Goal: Task Accomplishment & Management: Use online tool/utility

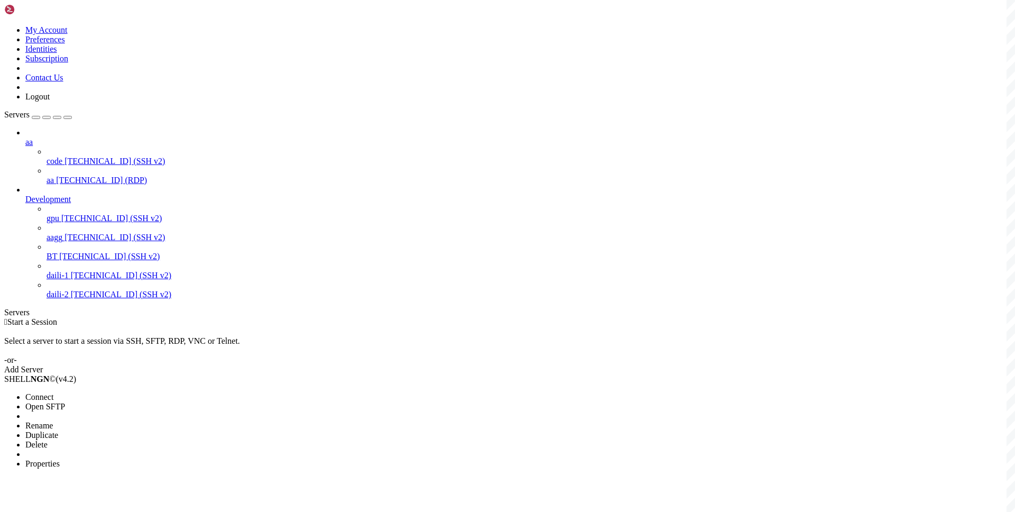
click at [328, 245] on div at bounding box center [507, 256] width 1015 height 512
click at [53, 392] on span "Connect" at bounding box center [39, 396] width 28 height 9
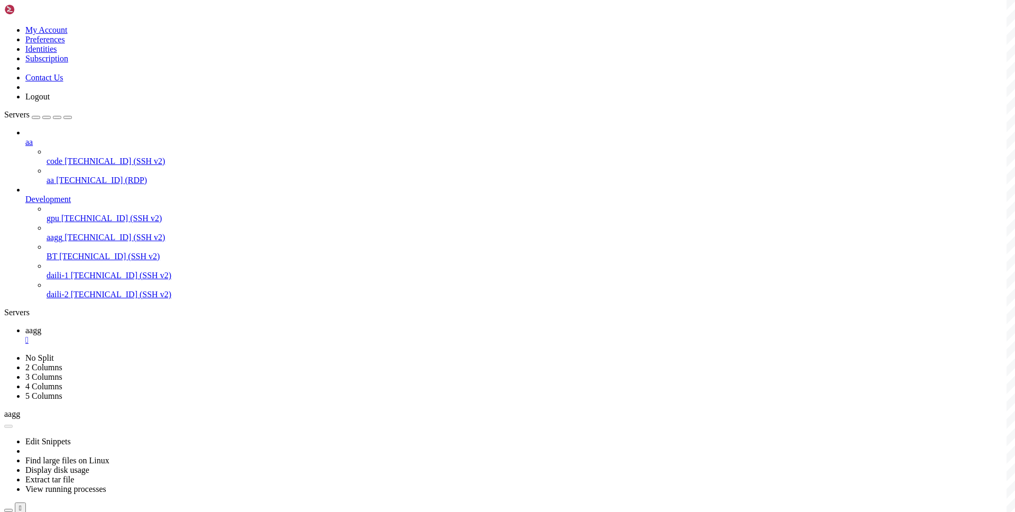
click at [144, 326] on link "aagg " at bounding box center [517, 335] width 985 height 19
click at [25, 345] on icon at bounding box center [25, 349] width 0 height 9
click at [41, 326] on span "aagg" at bounding box center [33, 330] width 16 height 9
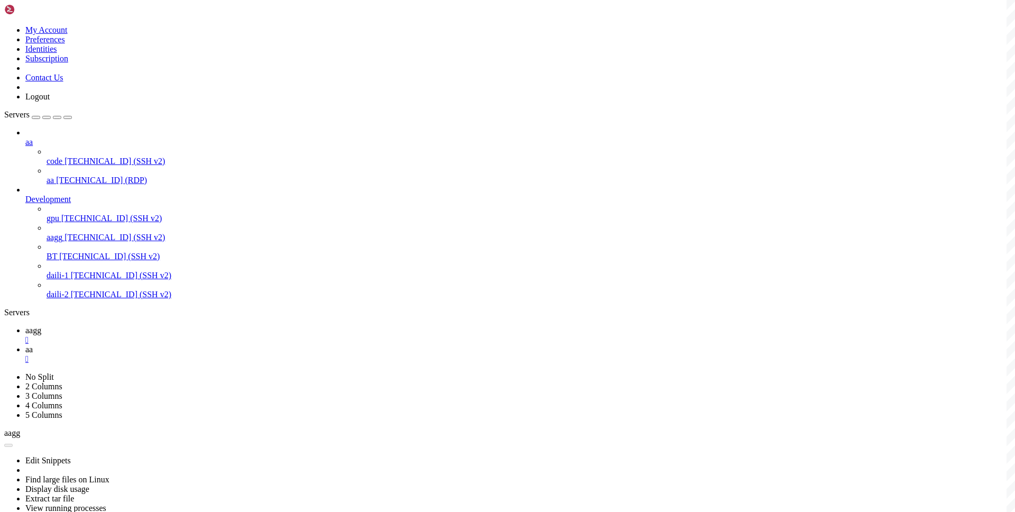
click at [33, 345] on span "aa" at bounding box center [28, 349] width 7 height 9
click at [145, 326] on link "aagg " at bounding box center [517, 335] width 985 height 19
click at [198, 345] on link "aa " at bounding box center [517, 354] width 985 height 19
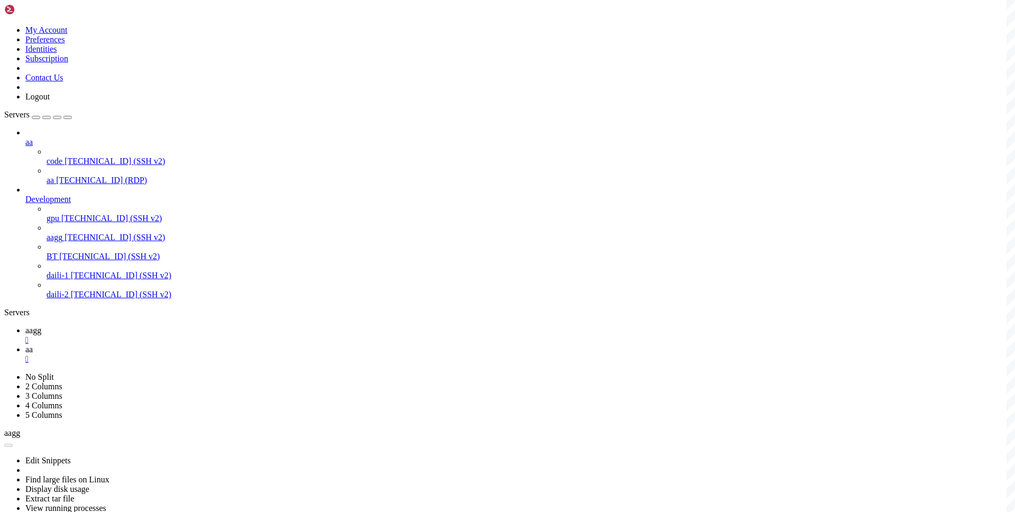
click at [156, 326] on link "aagg " at bounding box center [517, 335] width 985 height 19
click at [25, 345] on icon at bounding box center [25, 349] width 0 height 9
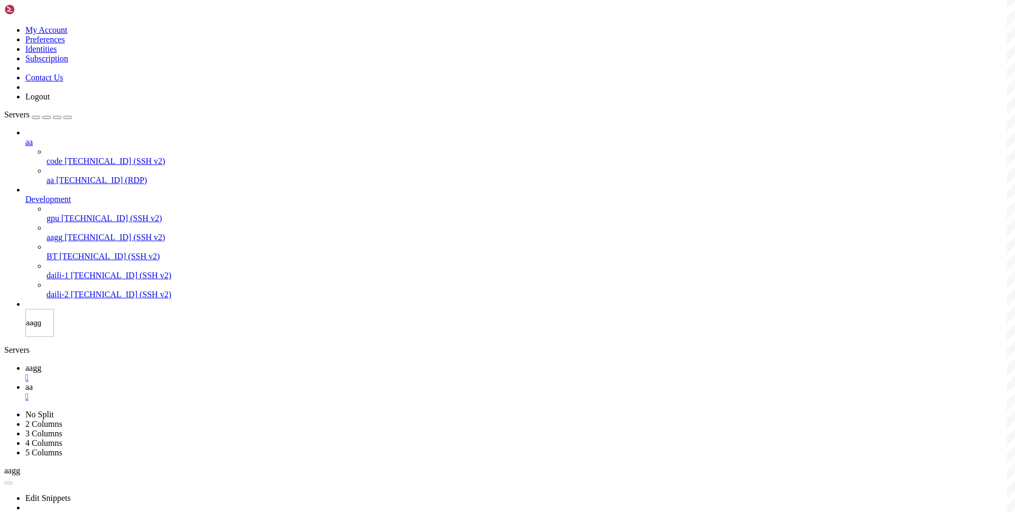
click at [60, 337] on div "Servers aa code [TECHNICAL_ID] (SSH v2) aa [TECHNICAL_ID] (RDP) Development gpu…" at bounding box center [507, 223] width 1006 height 227
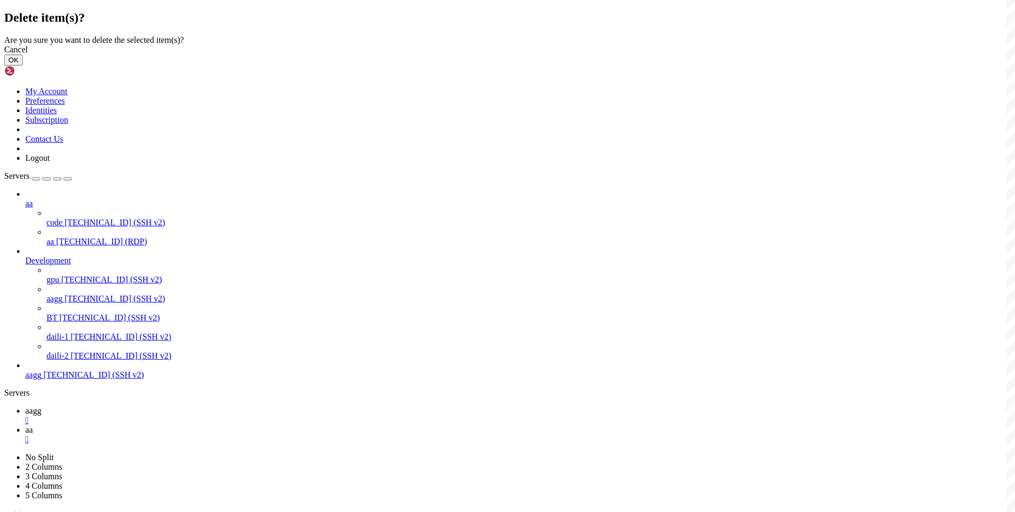
click at [23, 66] on button "OK" at bounding box center [13, 59] width 18 height 11
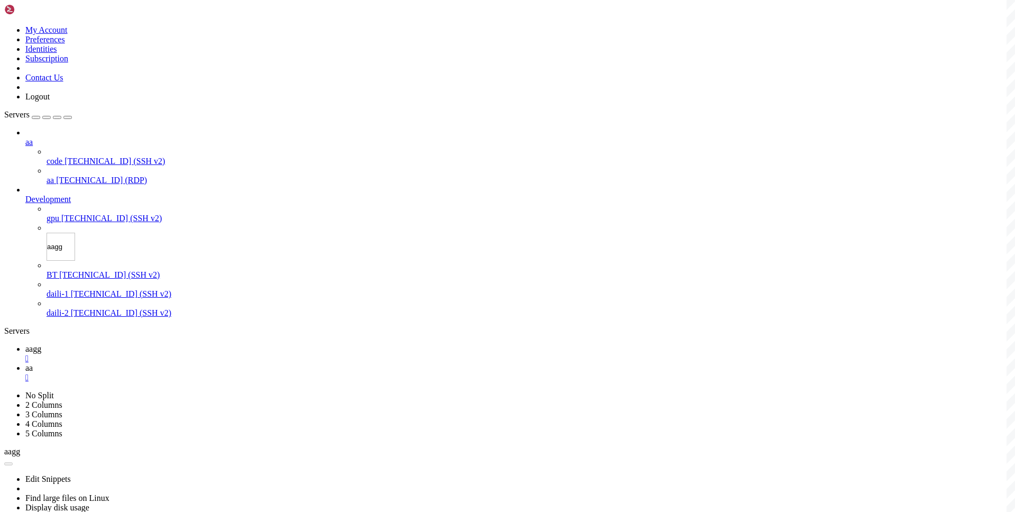
click at [55, 318] on div "Servers aa code [TECHNICAL_ID] (SSH v2) aa [TECHNICAL_ID] (RDP) Development gpu…" at bounding box center [507, 214] width 1006 height 208
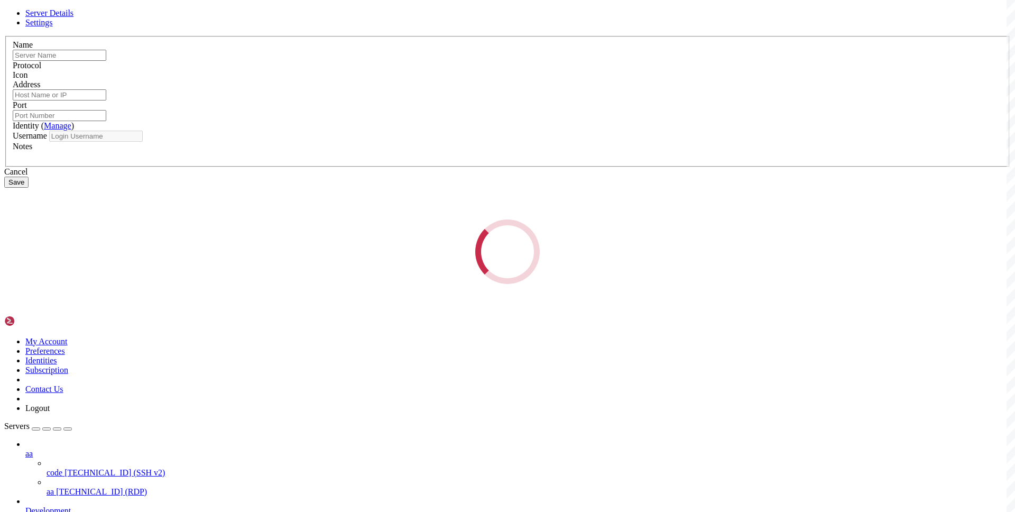
type input "aagg"
type input "[TECHNICAL_ID]"
type input "22"
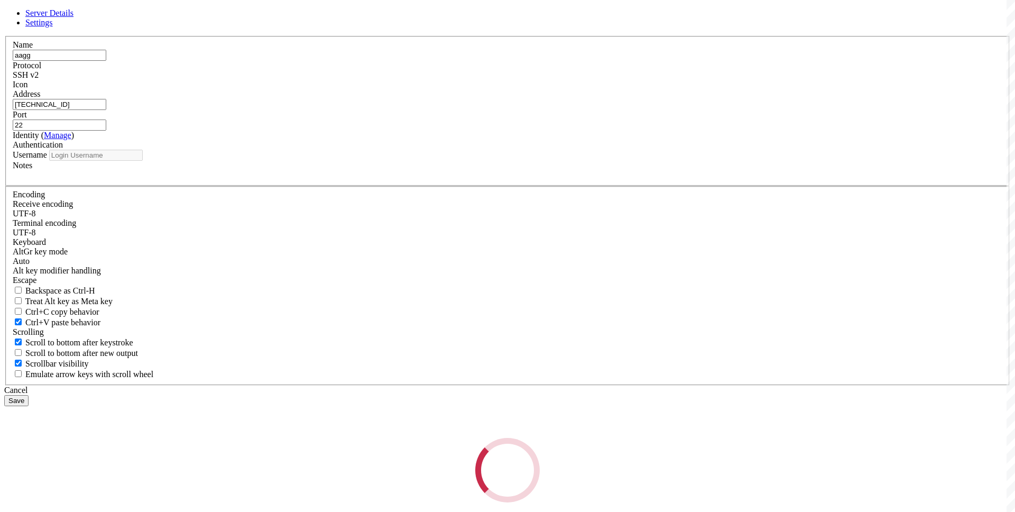
type input "root"
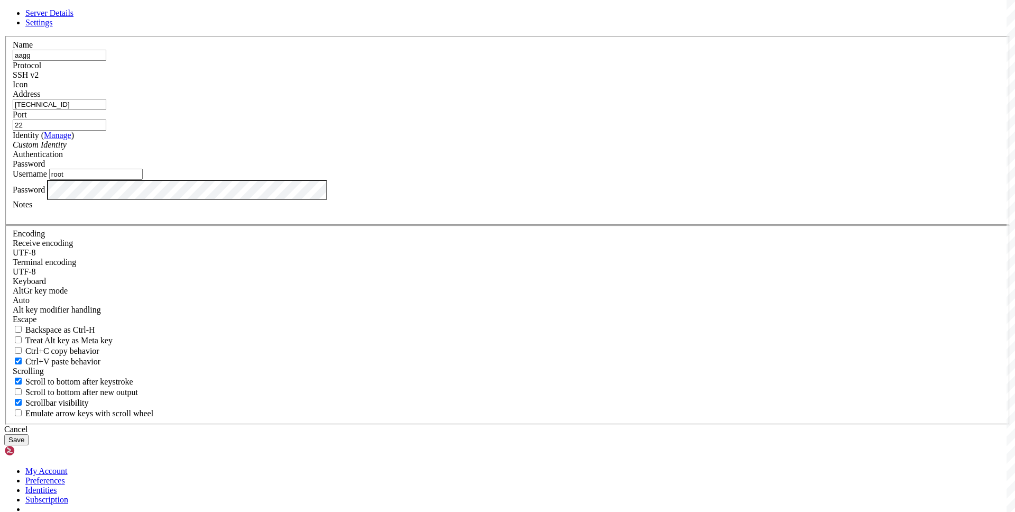
click at [106, 110] on input "[TECHNICAL_ID]" at bounding box center [60, 104] width 94 height 11
click at [565, 424] on div "Cancel" at bounding box center [507, 429] width 1006 height 10
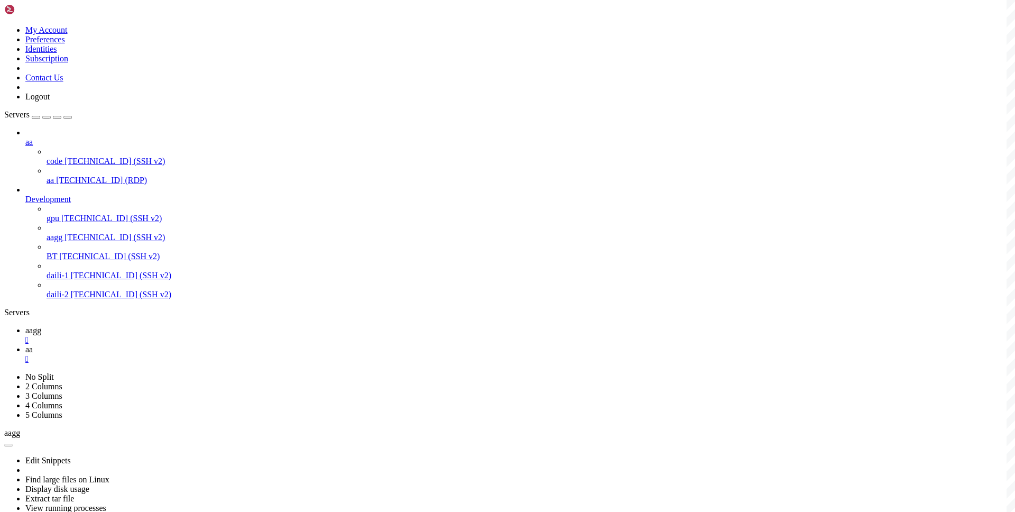
click at [224, 354] on div "" at bounding box center [517, 359] width 985 height 10
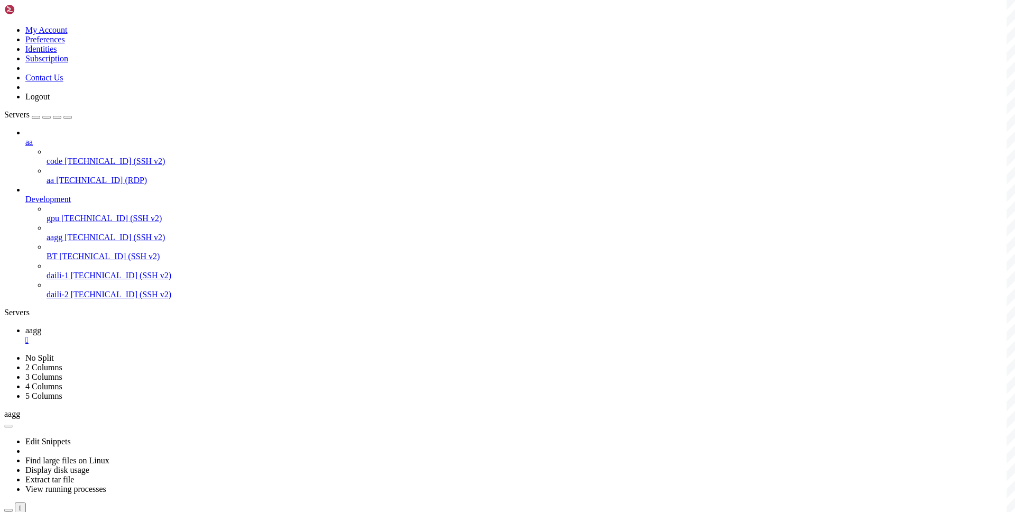
click at [179, 335] on div "" at bounding box center [517, 340] width 985 height 10
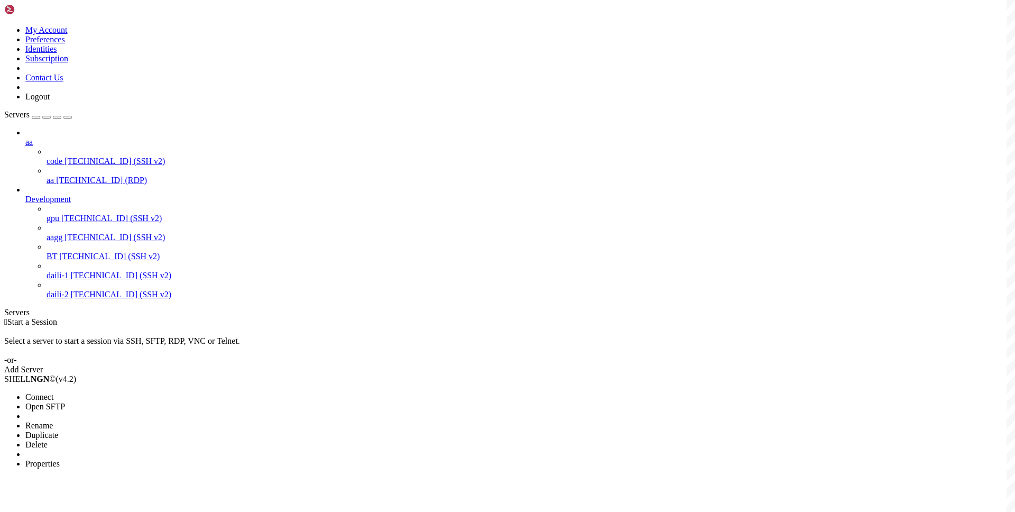
click at [53, 392] on span "Connect" at bounding box center [39, 396] width 28 height 9
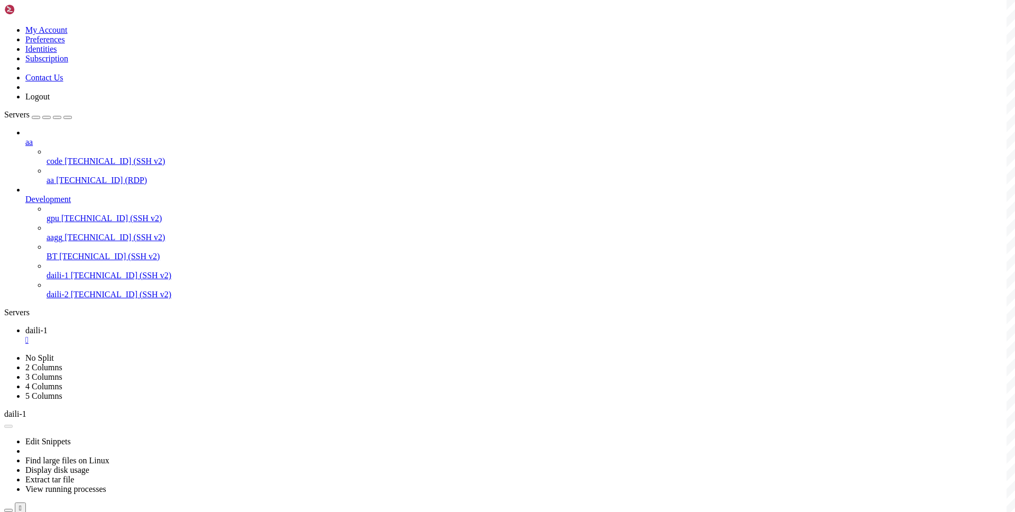
click at [48, 326] on span "daili-1" at bounding box center [36, 330] width 22 height 9
click at [48, 345] on span "daili-2" at bounding box center [36, 349] width 22 height 9
click at [237, 354] on div "" at bounding box center [517, 359] width 985 height 10
click at [180, 335] on div "" at bounding box center [517, 340] width 985 height 10
